Goal: Transaction & Acquisition: Obtain resource

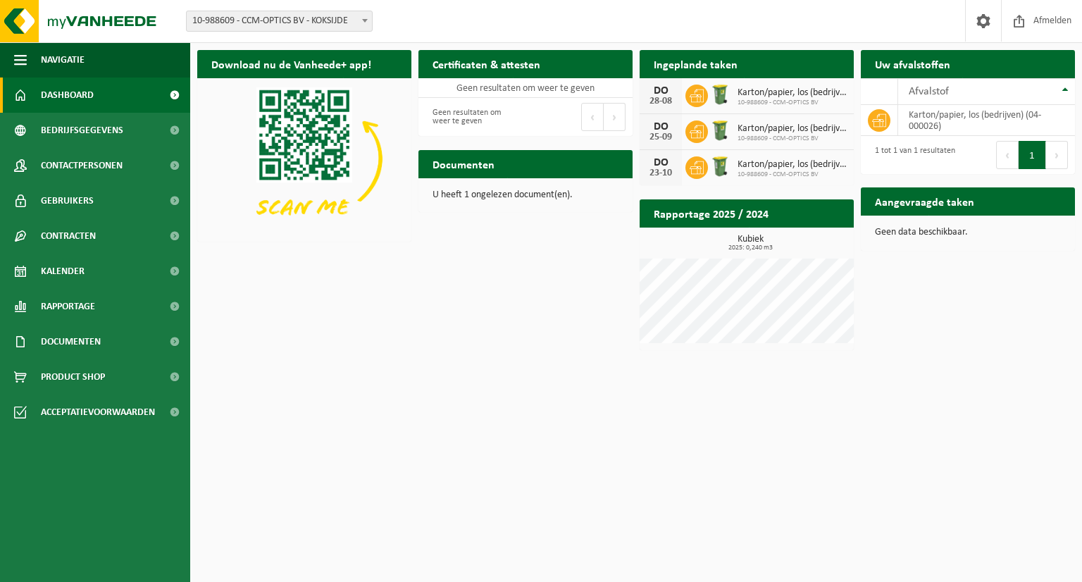
click at [676, 65] on h2 "Ingeplande taken" at bounding box center [695, 63] width 112 height 27
click at [580, 187] on span "Bekijk uw documenten" at bounding box center [562, 191] width 88 height 9
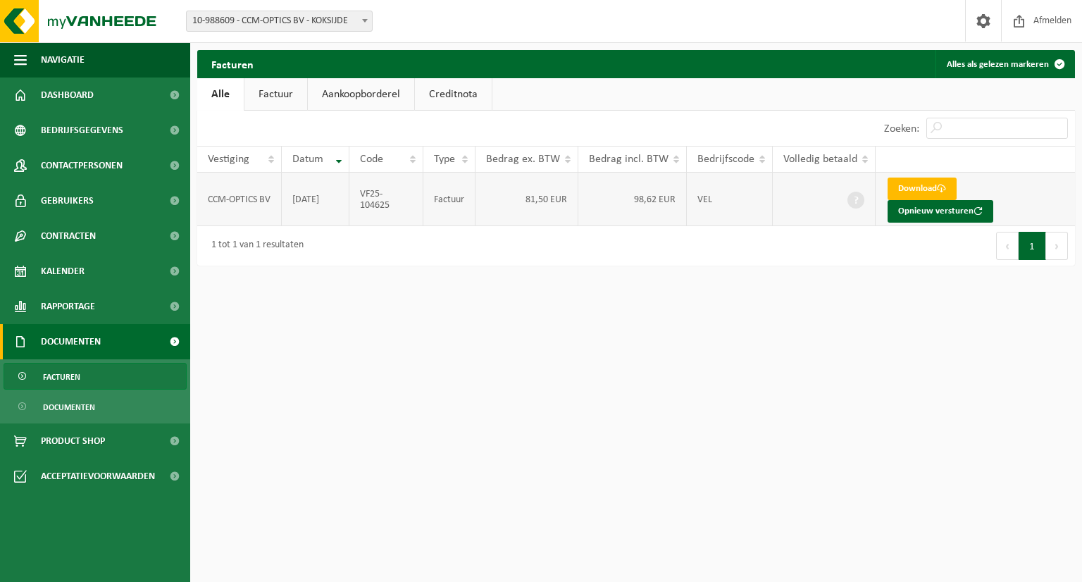
click at [853, 193] on span at bounding box center [855, 200] width 17 height 17
click at [865, 158] on th "Volledig betaald" at bounding box center [823, 159] width 103 height 27
click at [655, 181] on td "98,62 EUR" at bounding box center [632, 200] width 108 height 54
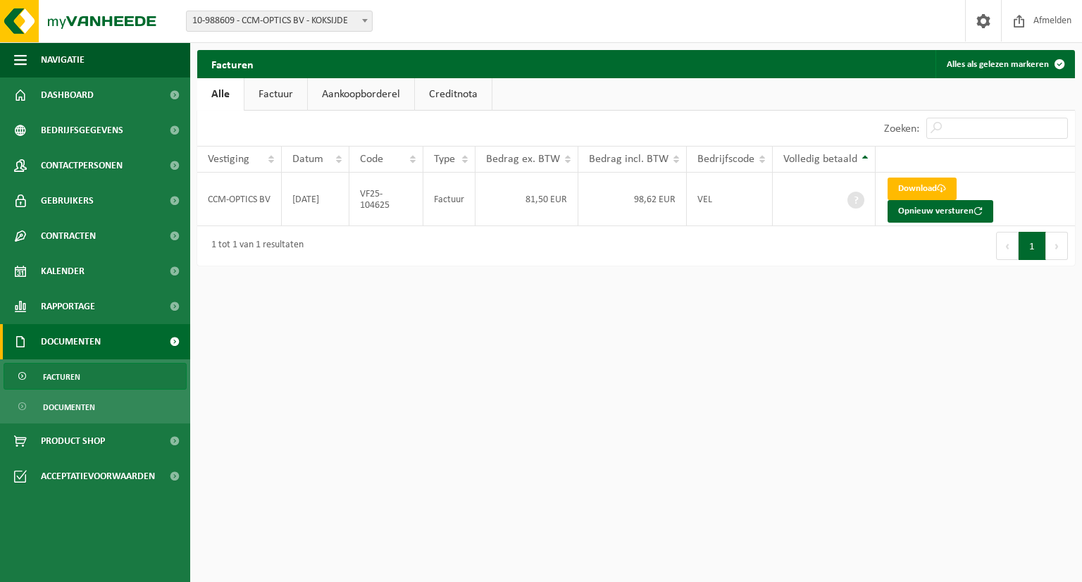
click at [804, 226] on div "Eerste Vorige 1 Volgende Laatste" at bounding box center [855, 245] width 439 height 39
click at [749, 396] on html "Vestiging: 10-988609 - CCM-OPTICS BV - KOKSIJDE 10-988609 - CCM-OPTICS BV - KOK…" at bounding box center [541, 291] width 1082 height 582
click at [930, 196] on link "Download" at bounding box center [921, 188] width 69 height 23
click at [856, 192] on span at bounding box center [855, 200] width 17 height 17
click at [1030, 65] on button "Alles als gelezen markeren" at bounding box center [1004, 64] width 138 height 28
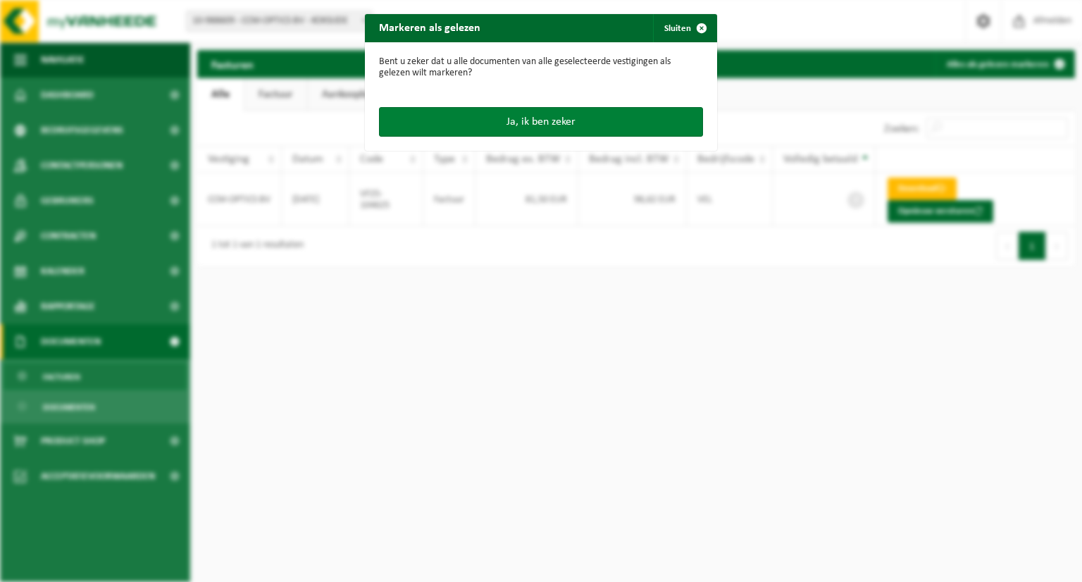
click at [497, 130] on button "Ja, ik ben zeker" at bounding box center [541, 122] width 324 height 30
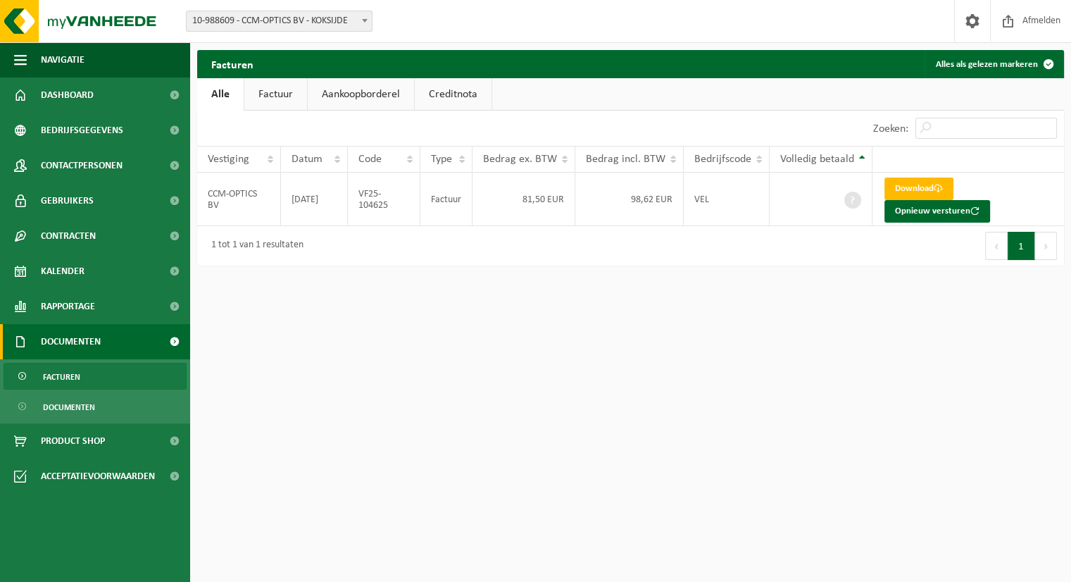
click at [285, 90] on link "Factuur" at bounding box center [275, 94] width 63 height 32
click at [848, 199] on span at bounding box center [852, 200] width 17 height 17
click at [846, 201] on span at bounding box center [852, 200] width 17 height 17
click at [363, 101] on link "Aankoopborderel" at bounding box center [362, 94] width 106 height 32
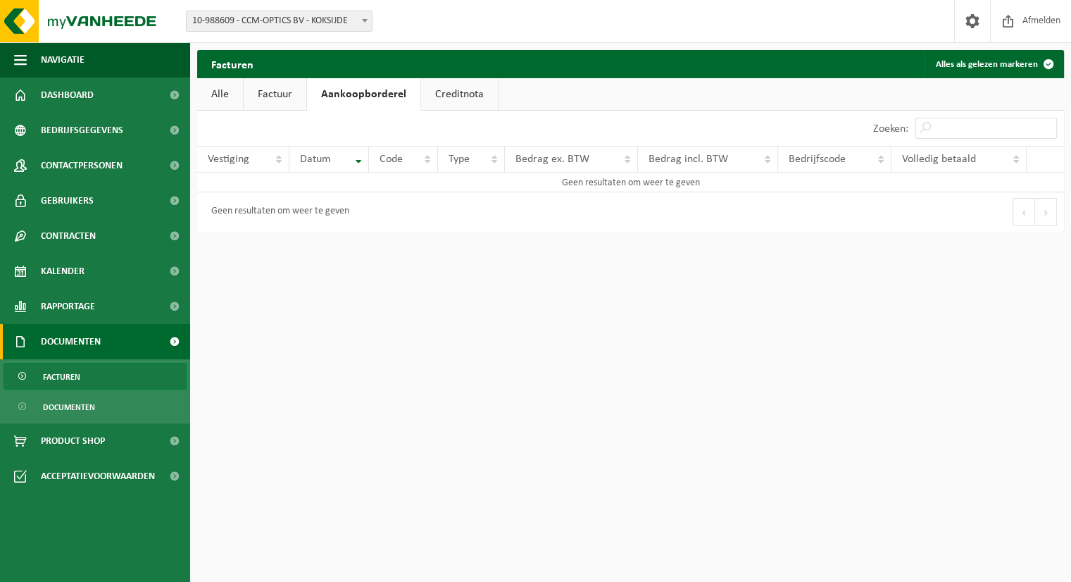
click at [461, 96] on link "Creditnota" at bounding box center [459, 94] width 77 height 32
click at [255, 98] on link "Factuur" at bounding box center [275, 94] width 63 height 32
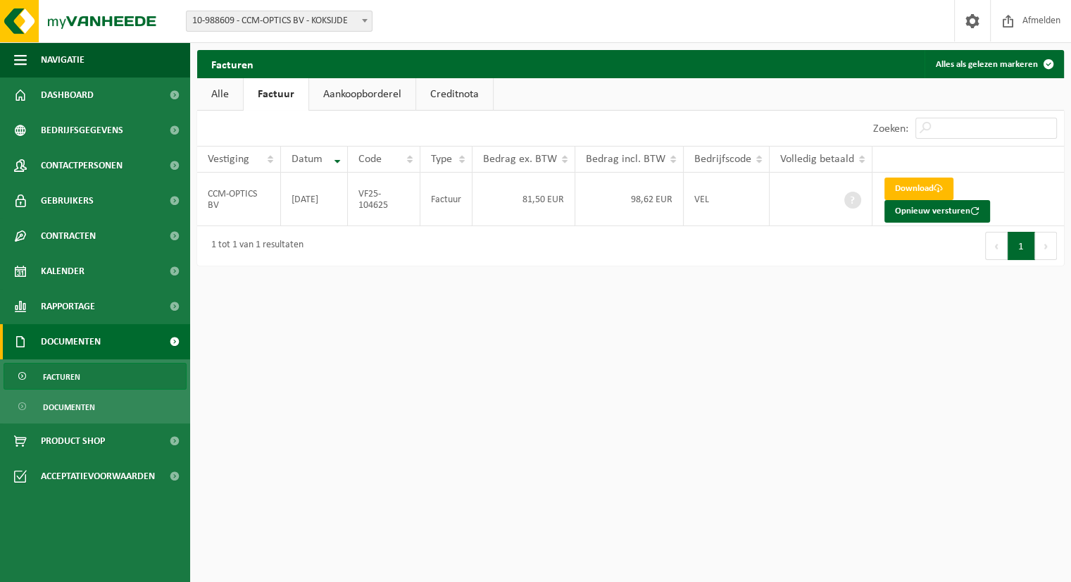
click at [90, 344] on span "Documenten" at bounding box center [71, 341] width 60 height 35
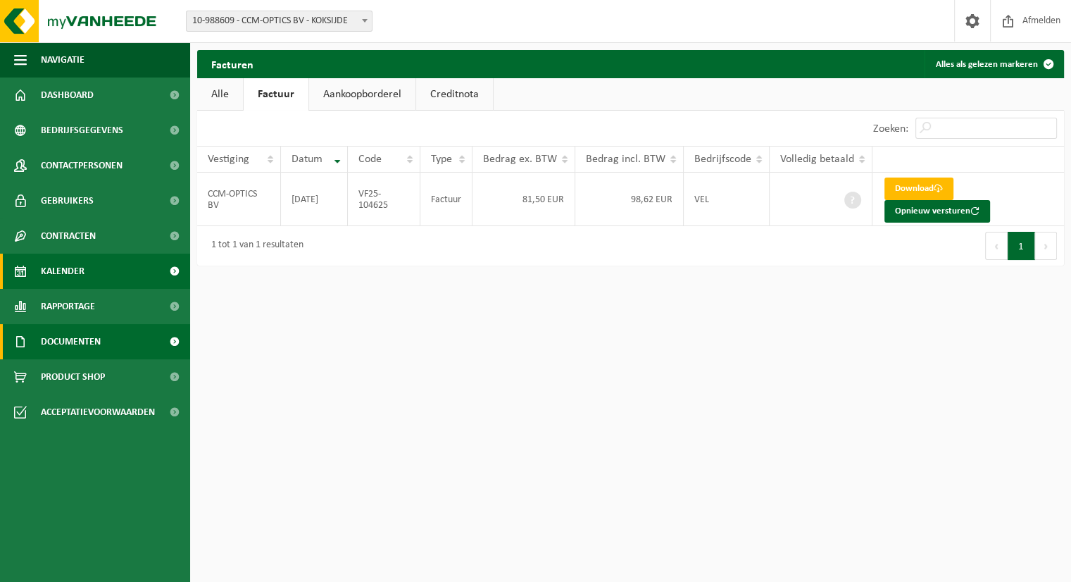
click at [101, 275] on link "Kalender" at bounding box center [95, 271] width 190 height 35
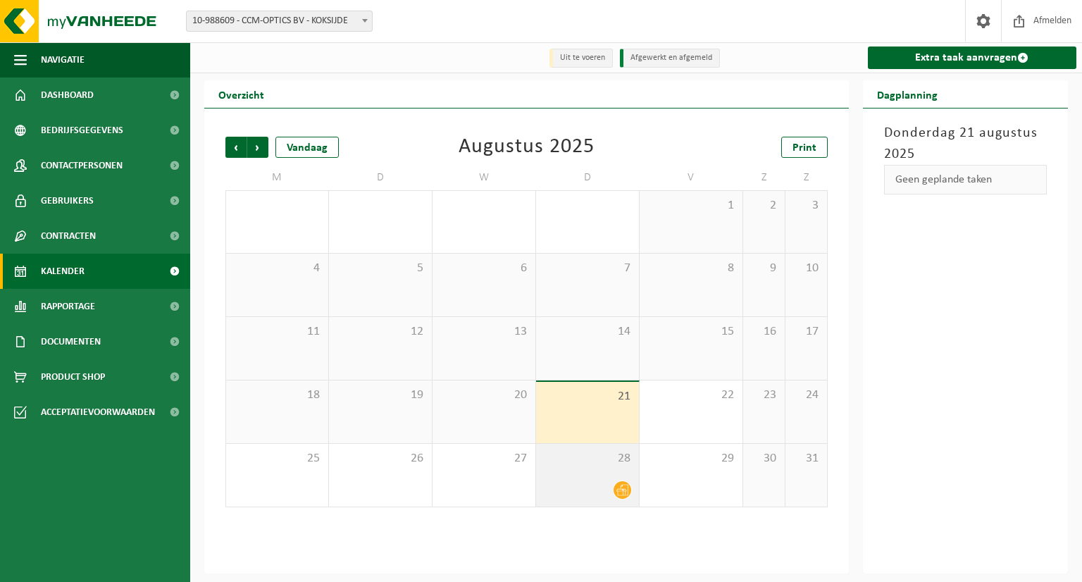
click at [620, 492] on icon at bounding box center [622, 490] width 12 height 12
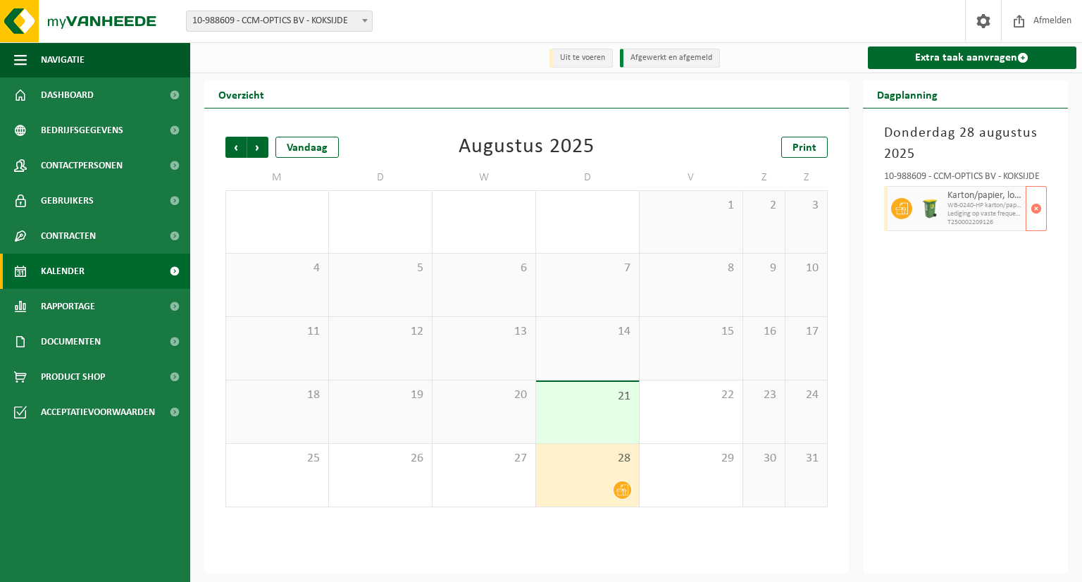
click at [915, 223] on div at bounding box center [929, 208] width 28 height 45
click at [89, 85] on span "Dashboard" at bounding box center [67, 94] width 53 height 35
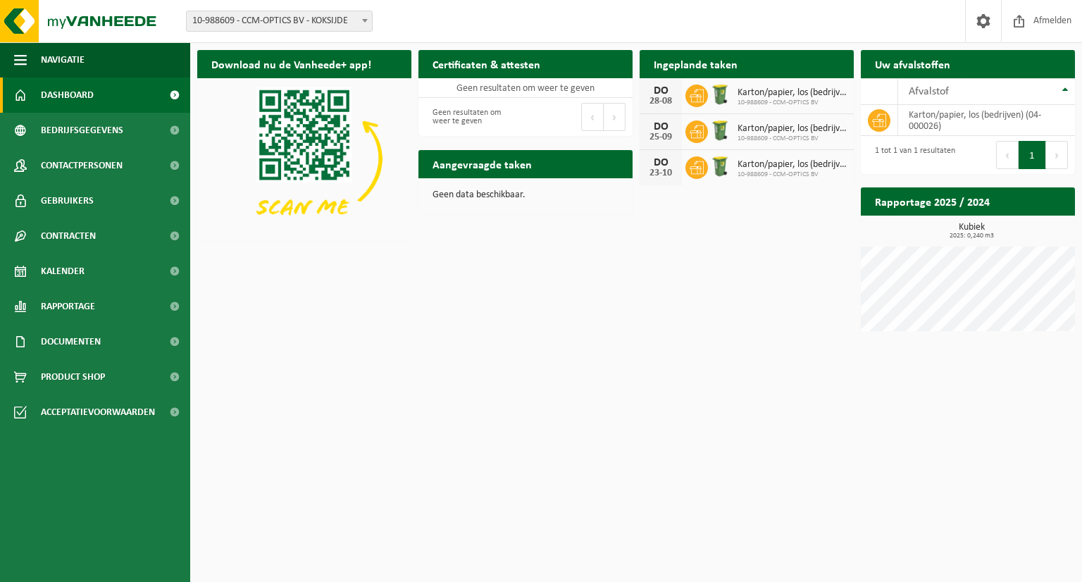
click at [715, 63] on h2 "Ingeplande taken" at bounding box center [695, 63] width 112 height 27
